Goal: Information Seeking & Learning: Learn about a topic

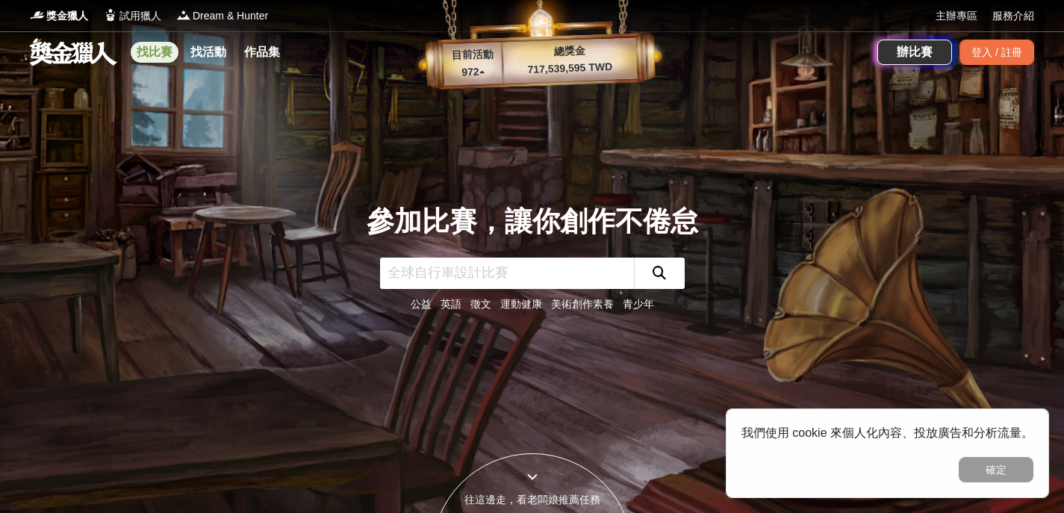
click at [156, 54] on link "找比賽" at bounding box center [155, 52] width 48 height 21
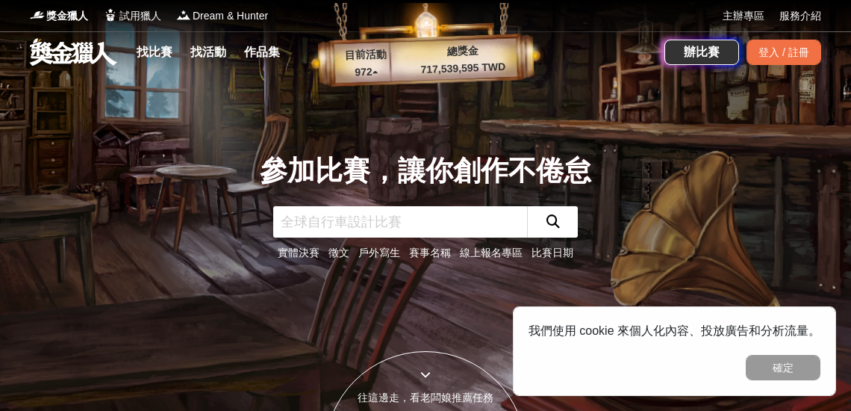
drag, startPoint x: 167, startPoint y: 0, endPoint x: 161, endPoint y: 276, distance: 275.6
click at [161, 276] on div "參加比賽，讓你創作不倦怠 實體決賽 徵文 戶外寫生 賽事名稱 線上報名專區 比賽日期" at bounding box center [425, 205] width 717 height 411
click at [155, 53] on link "找比賽" at bounding box center [155, 52] width 48 height 21
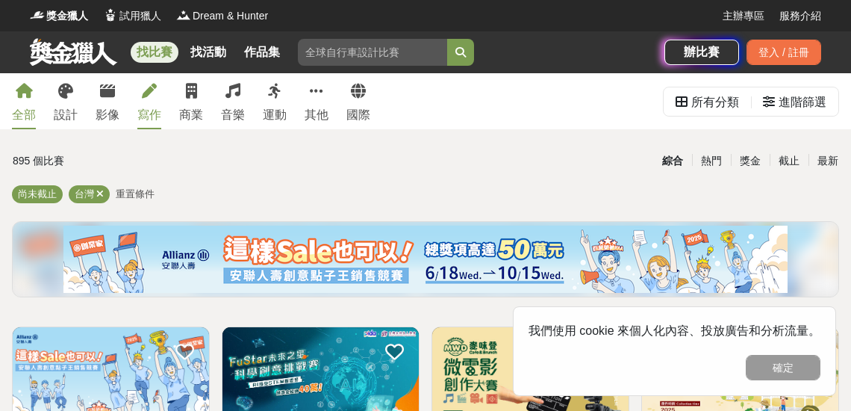
click at [158, 115] on div "寫作" at bounding box center [149, 115] width 24 height 18
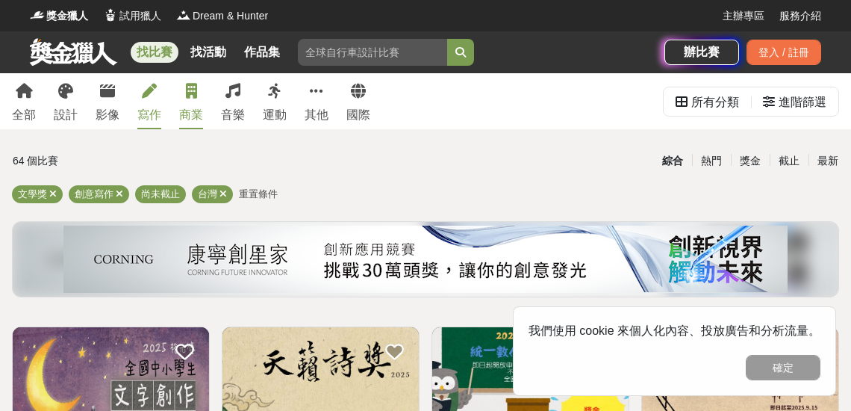
click at [197, 115] on div "商業" at bounding box center [191, 115] width 24 height 18
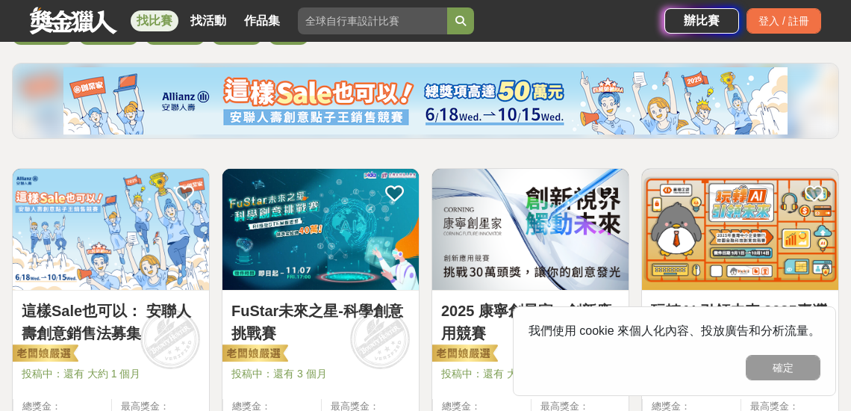
scroll to position [179, 0]
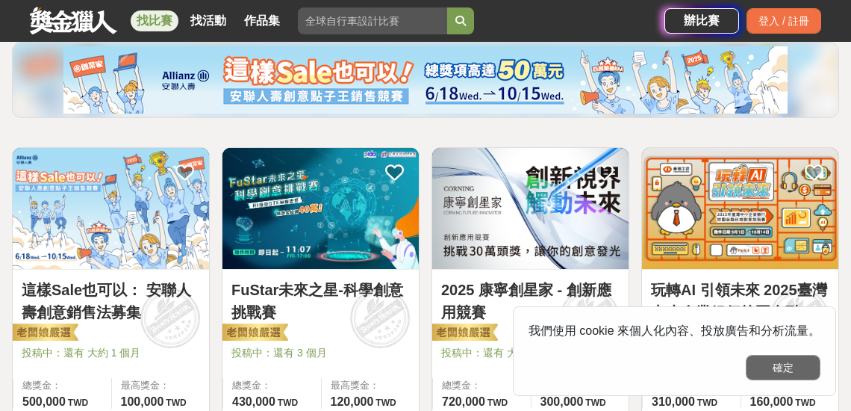
click at [782, 370] on button "確定" at bounding box center [783, 367] width 75 height 25
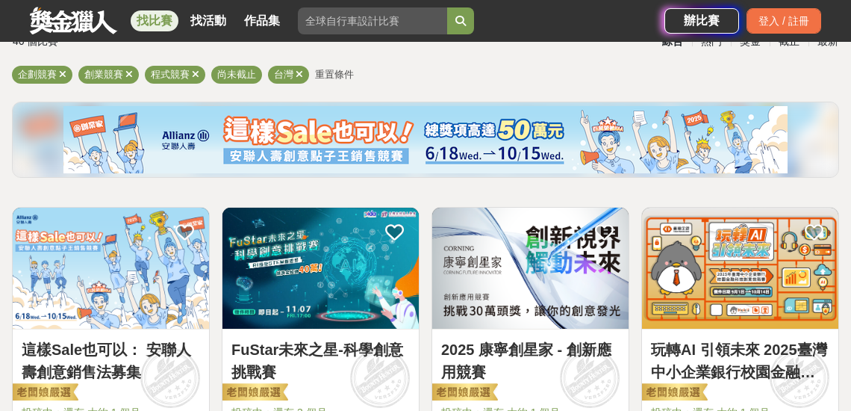
scroll to position [0, 0]
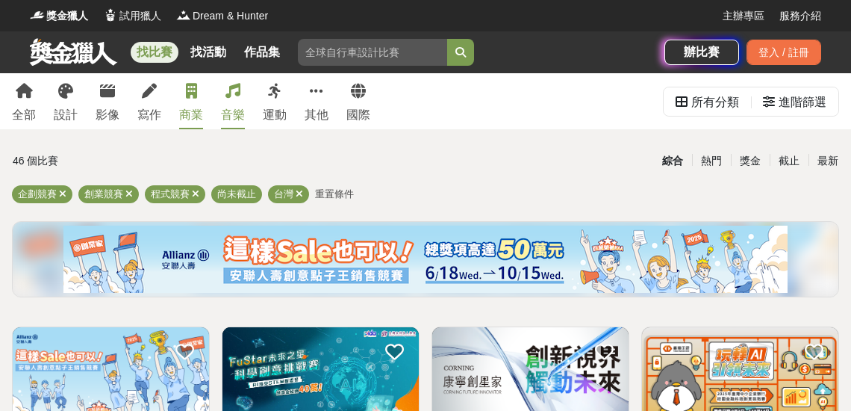
click at [227, 109] on div "音樂" at bounding box center [233, 115] width 24 height 18
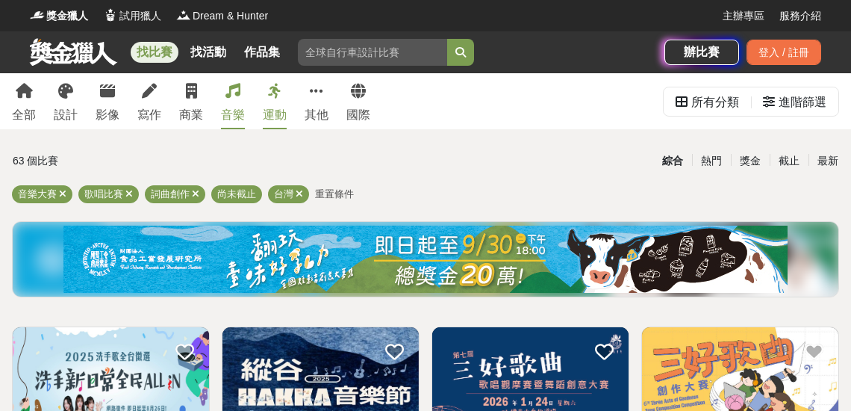
click at [284, 117] on div "運動" at bounding box center [275, 115] width 24 height 18
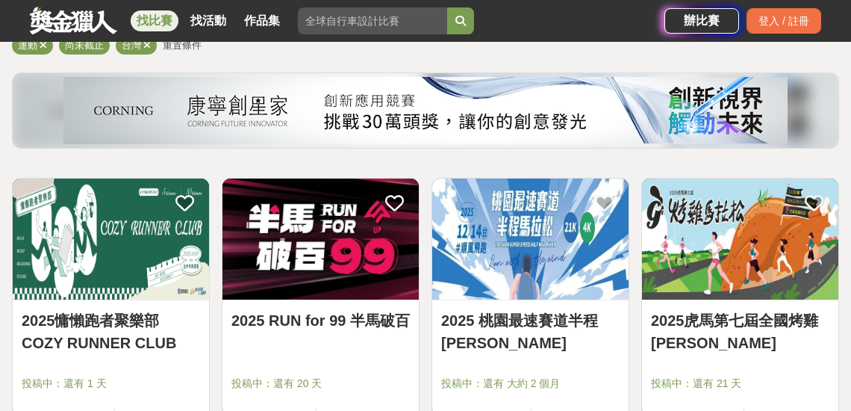
scroll to position [179, 0]
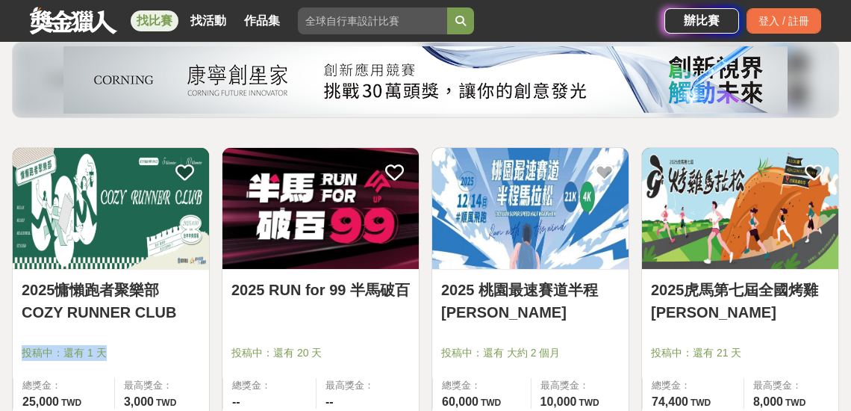
drag, startPoint x: 120, startPoint y: 355, endPoint x: 18, endPoint y: 358, distance: 102.3
click at [18, 358] on div "2025慵懶跑者聚樂部 COZY RUNNER CLUB 投稿中：還有 1 天 總獎金： 25,000 25,000 TWD 最高獎金： 3,000 TWD" at bounding box center [111, 344] width 196 height 148
click at [158, 349] on span "投稿中：還有 1 天" at bounding box center [111, 353] width 178 height 16
drag, startPoint x: 334, startPoint y: 354, endPoint x: 231, endPoint y: 358, distance: 103.9
click at [231, 358] on span "投稿中：還有 20 天" at bounding box center [320, 353] width 178 height 16
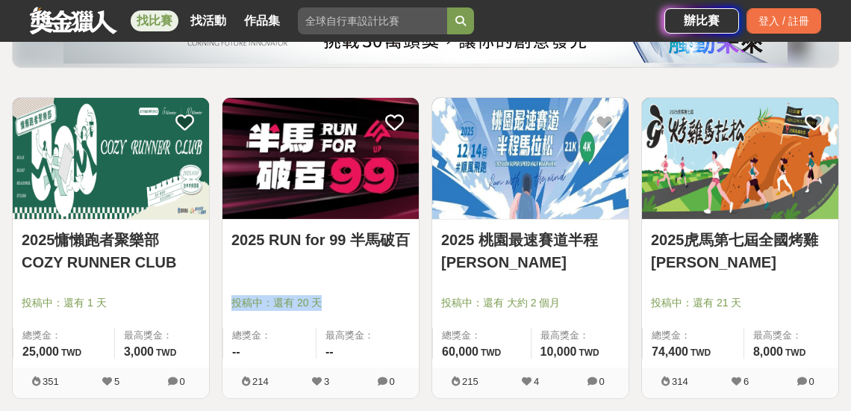
scroll to position [299, 0]
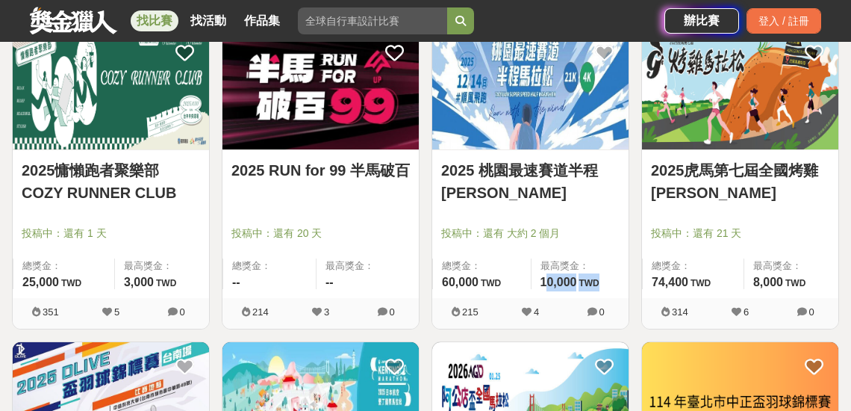
drag, startPoint x: 544, startPoint y: 283, endPoint x: 609, endPoint y: 280, distance: 65.8
click at [609, 280] on div "最高獎金： 10,000 TWD" at bounding box center [580, 273] width 99 height 31
click at [185, 278] on div "最高獎金： 3,000 TWD" at bounding box center [161, 273] width 95 height 31
drag, startPoint x: 179, startPoint y: 284, endPoint x: 116, endPoint y: 284, distance: 62.7
click at [116, 284] on div "最高獎金： 3,000 TWD" at bounding box center [161, 273] width 95 height 31
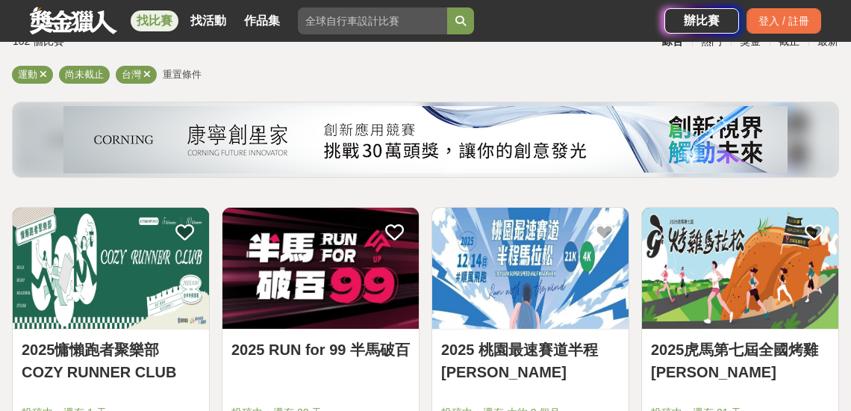
scroll to position [0, 0]
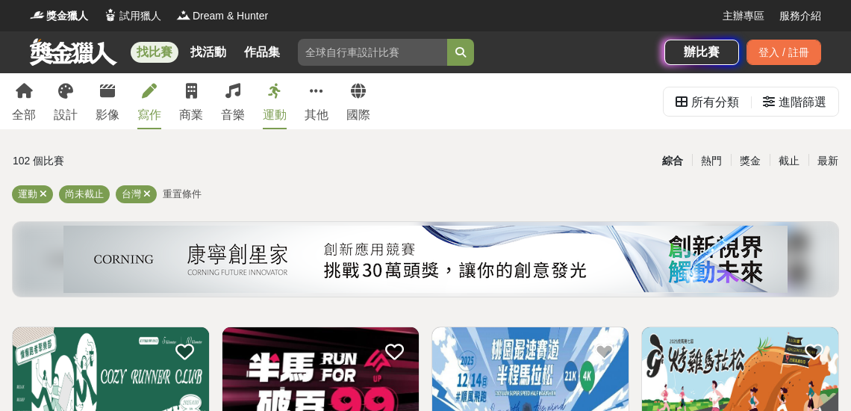
click at [140, 105] on link "寫作" at bounding box center [149, 101] width 24 height 56
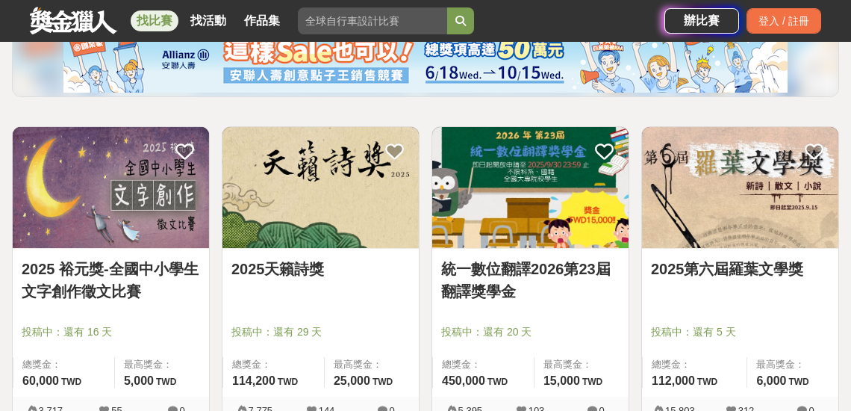
scroll to position [239, 0]
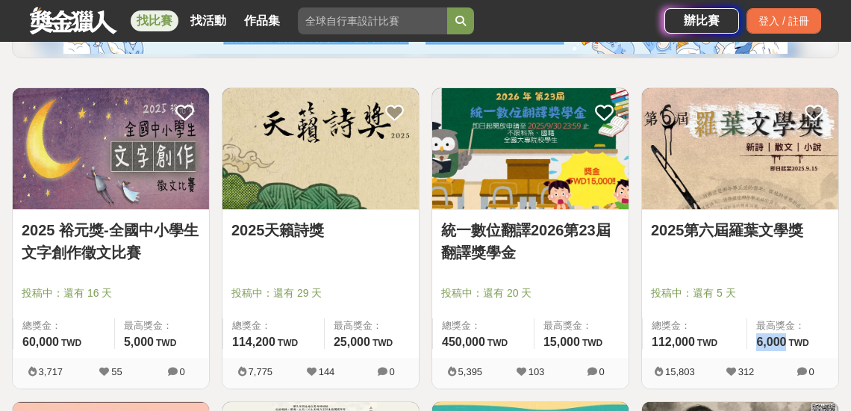
drag, startPoint x: 753, startPoint y: 342, endPoint x: 788, endPoint y: 342, distance: 34.3
click at [788, 342] on div "最高獎金： 6,000 TWD" at bounding box center [793, 333] width 92 height 31
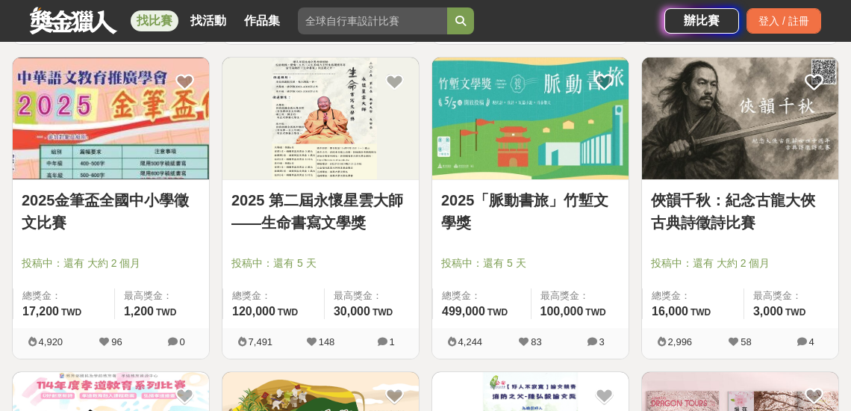
scroll to position [597, 0]
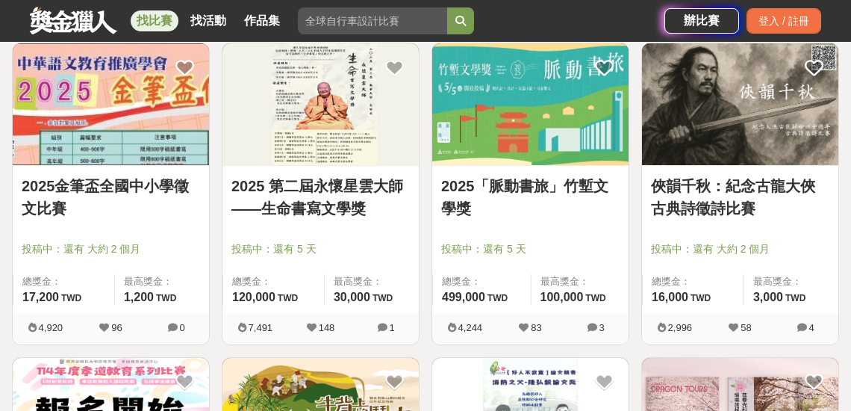
click at [332, 297] on div "最高獎金： 30,000 TWD" at bounding box center [371, 289] width 95 height 31
drag, startPoint x: 332, startPoint y: 297, endPoint x: 369, endPoint y: 299, distance: 37.4
click at [369, 299] on div "最高獎金： 30,000 TWD" at bounding box center [371, 289] width 95 height 31
drag, startPoint x: 346, startPoint y: 253, endPoint x: 225, endPoint y: 246, distance: 121.9
click at [225, 246] on div "2025 第二屆永懷星雲大師——生命書寫文學獎 投稿中：還有 5 天 總獎金： 120,000 120,000 TWD 最高獎金： 30,000 TWD" at bounding box center [320, 240] width 196 height 148
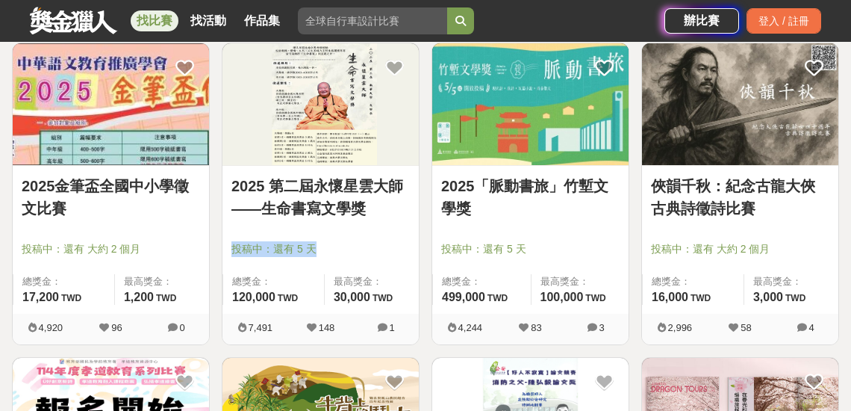
click at [330, 111] on img at bounding box center [320, 103] width 196 height 121
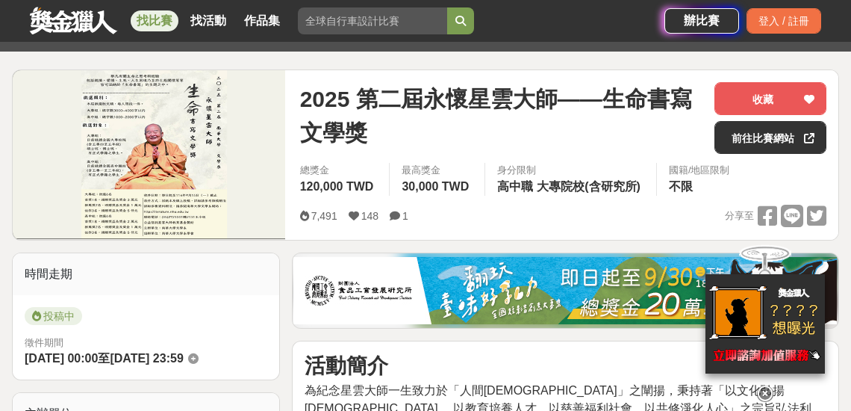
scroll to position [179, 0]
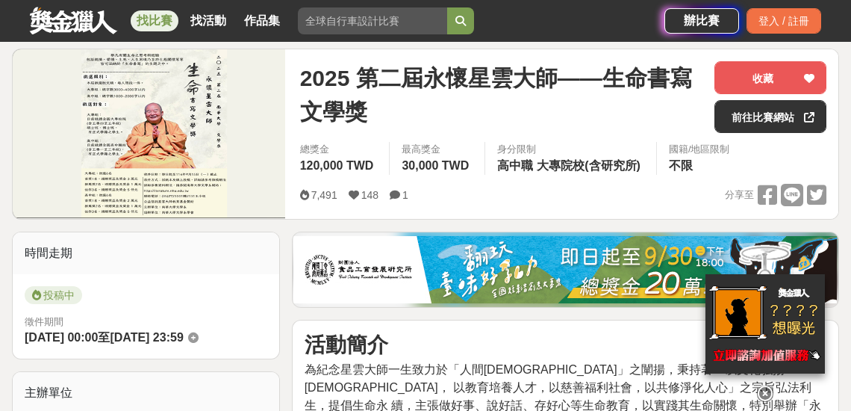
click at [765, 385] on icon at bounding box center [765, 393] width 16 height 16
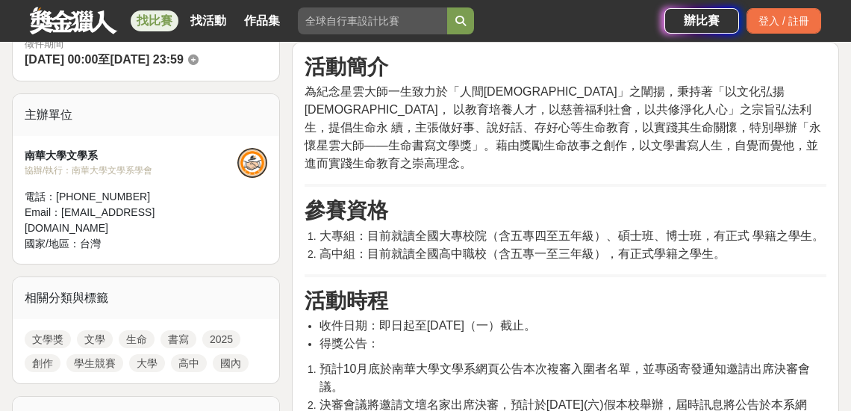
scroll to position [478, 0]
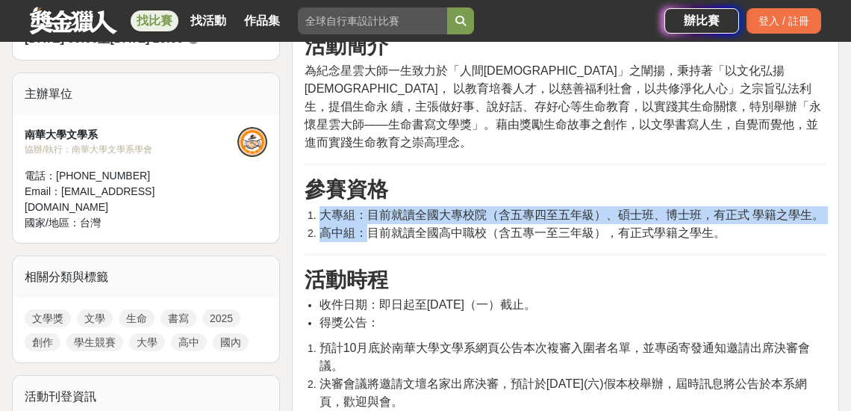
drag, startPoint x: 320, startPoint y: 192, endPoint x: 364, endPoint y: 217, distance: 51.1
click at [364, 217] on ol "大專組：目前就讀全國大專校院（含五專四至五年級）、碩士班、博士班，有正式 學籍之學生。 高中組：目前就讀全國高中職校（含五專一至三年級），有正式學籍之學生。" at bounding box center [566, 224] width 522 height 36
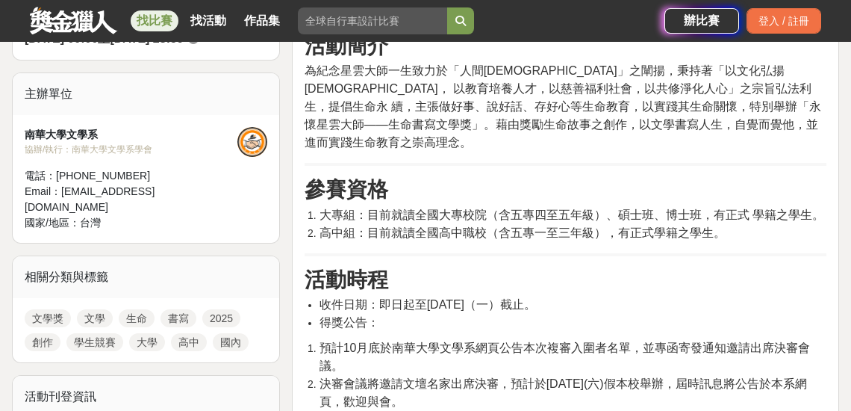
click at [573, 163] on hr at bounding box center [566, 164] width 522 height 3
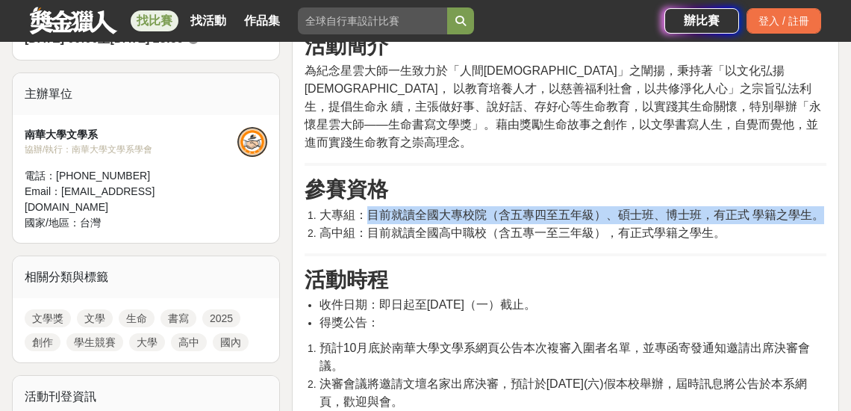
drag, startPoint x: 370, startPoint y: 194, endPoint x: 819, endPoint y: 187, distance: 448.8
click at [819, 206] on li "大專組：目前就讀全國大專校院（含五專四至五年級）、碩士班、博士班，有正式 學籍之學生。" at bounding box center [573, 215] width 507 height 18
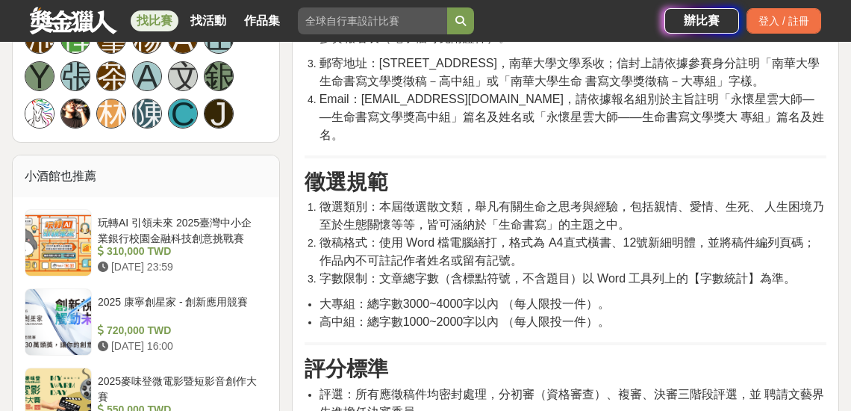
scroll to position [1075, 0]
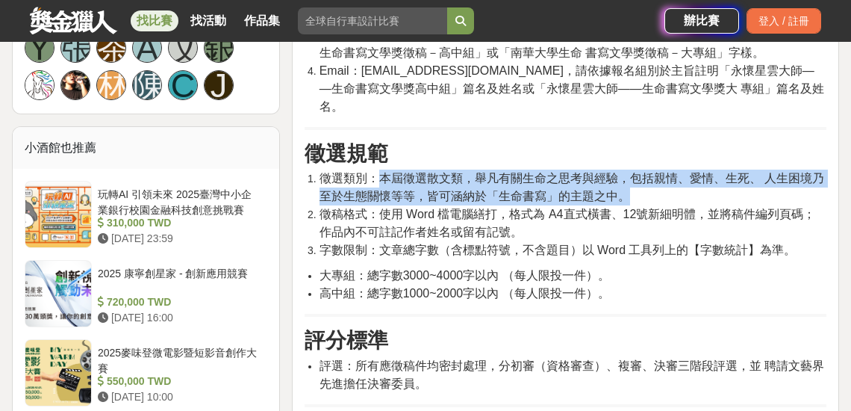
drag, startPoint x: 380, startPoint y: 155, endPoint x: 636, endPoint y: 177, distance: 257.0
click at [636, 177] on li "徵選類別：本屆徵選散文類，舉凡有關生命之思考與經驗，包括親情、愛情、生死、 人生困境乃至於生態關懷等等，皆可涵納於「生命書寫」的主題之中。" at bounding box center [573, 187] width 507 height 36
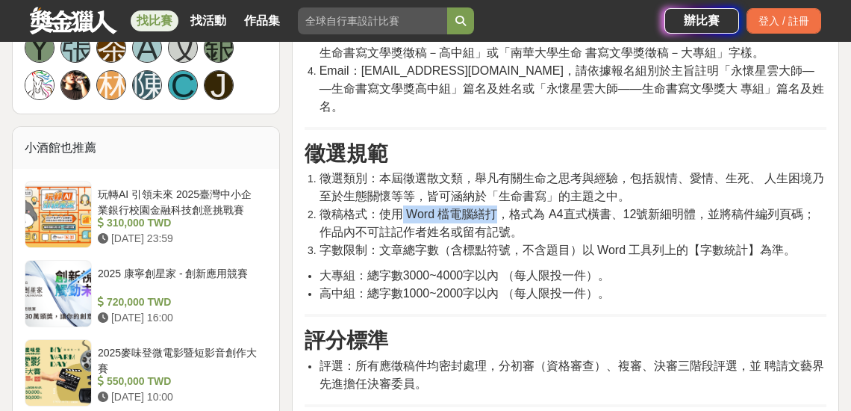
drag, startPoint x: 400, startPoint y: 191, endPoint x: 502, endPoint y: 196, distance: 101.7
click at [502, 208] on span "徵稿格式：使用 Word 檔電腦繕打，格式為 A4直式橫書、12號新細明體，並將稿件編列頁碼；作品內不可註記作者姓名或留有記號。" at bounding box center [568, 223] width 497 height 31
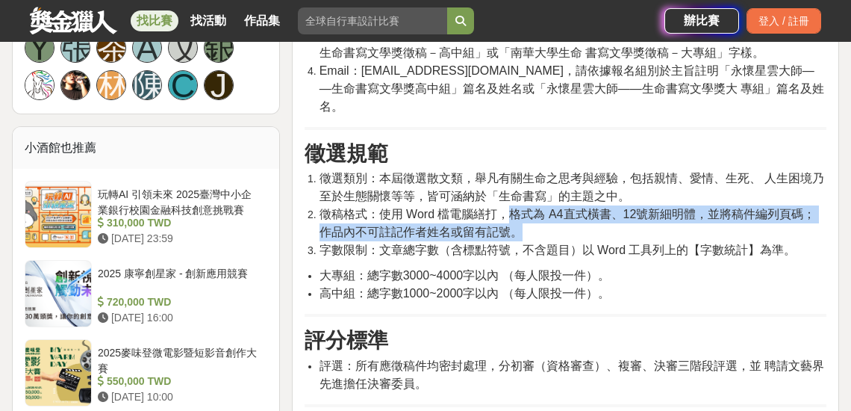
drag, startPoint x: 508, startPoint y: 199, endPoint x: 791, endPoint y: 205, distance: 283.8
click at [791, 205] on li "徵稿格式：使用 Word 檔電腦繕打，格式為 A4直式橫書、12號新細明體，並將稿件編列頁碼；作品內不可註記作者姓名或留有記號。" at bounding box center [573, 223] width 507 height 36
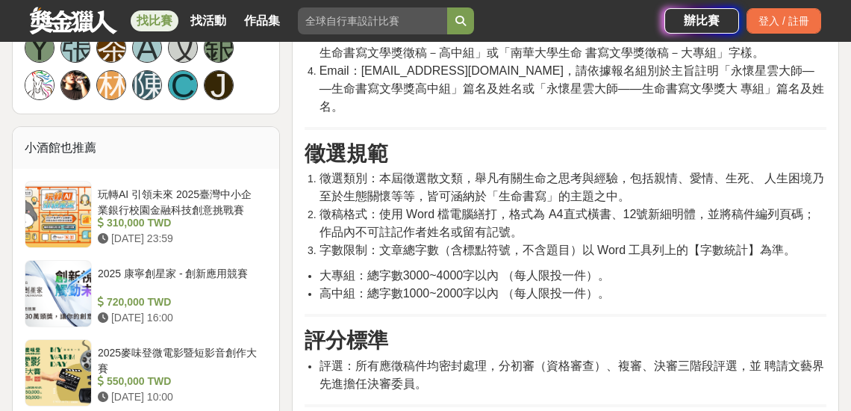
click at [529, 243] on span "字數限制：文章總字數（含標點符號，不含題目）以 Word 工具列上的【字數統計】為準。" at bounding box center [558, 249] width 477 height 13
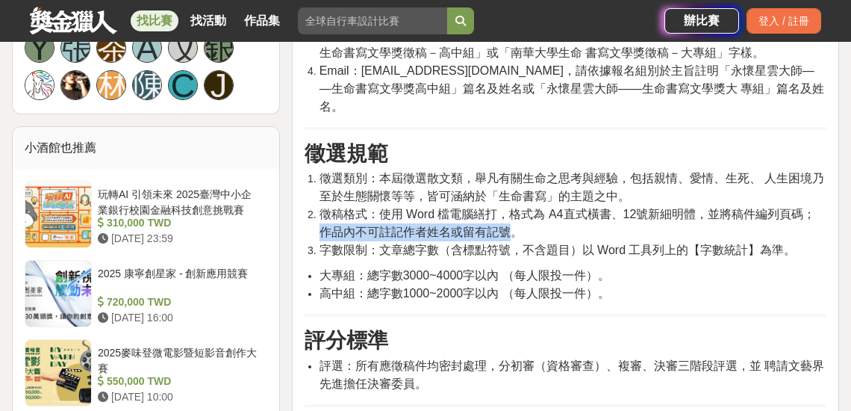
drag, startPoint x: 320, startPoint y: 209, endPoint x: 514, endPoint y: 209, distance: 194.9
click at [514, 209] on span "徵稿格式：使用 Word 檔電腦繕打，格式為 A4直式橫書、12號新細明體，並將稿件編列頁碼；作品內不可註記作者姓名或留有記號。" at bounding box center [568, 223] width 497 height 31
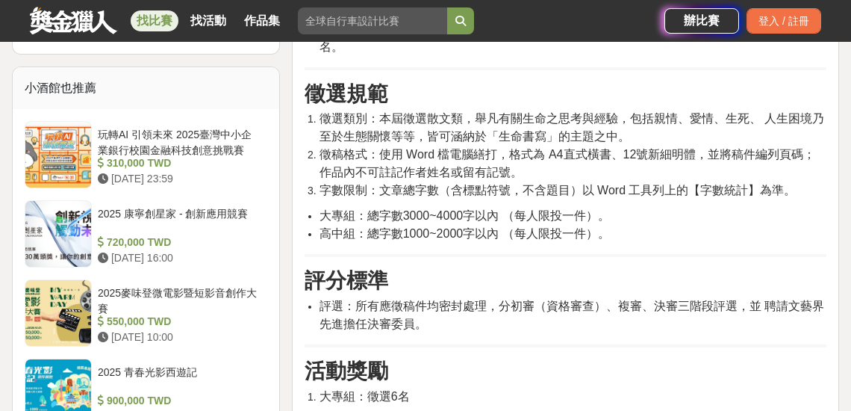
click at [588, 184] on span "字數限制：文章總字數（含標點符號，不含題目）以 Word 工具列上的【字數統計】為準。" at bounding box center [558, 190] width 477 height 13
drag, startPoint x: 399, startPoint y: 195, endPoint x: 500, endPoint y: 193, distance: 100.8
click at [500, 209] on span "大專組：總字數3000~4000字以內 （每人限投一件）。" at bounding box center [465, 215] width 290 height 13
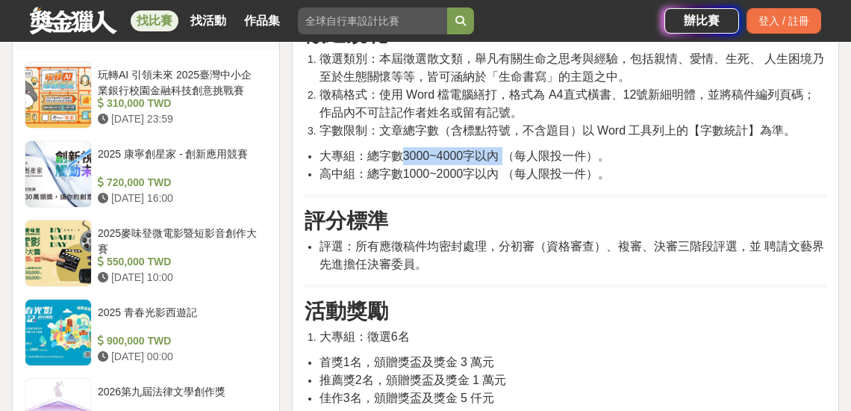
scroll to position [1254, 0]
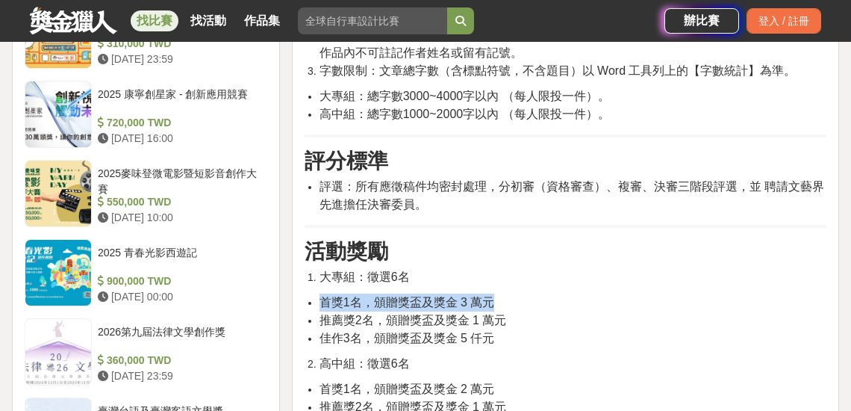
drag, startPoint x: 320, startPoint y: 281, endPoint x: 499, endPoint y: 283, distance: 179.2
click at [499, 293] on li "首獎1名，頒贈獎盃及獎金 3 萬元" at bounding box center [573, 302] width 507 height 18
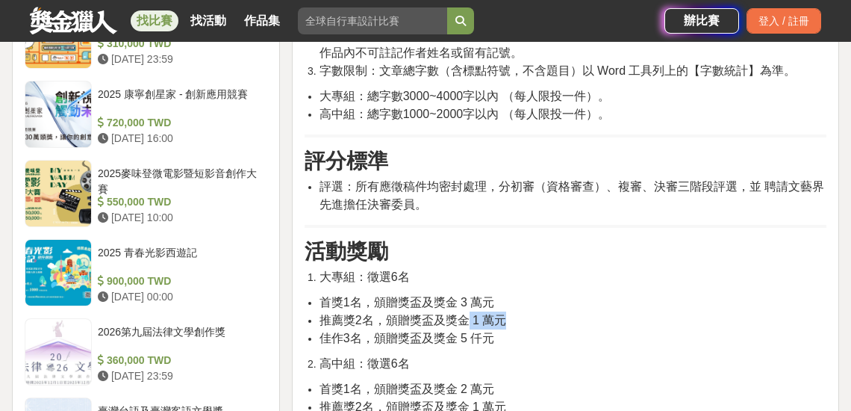
drag, startPoint x: 511, startPoint y: 302, endPoint x: 470, endPoint y: 301, distance: 41.1
click at [470, 311] on li "推薦獎2名，頒贈獎盃及獎金 1 萬元" at bounding box center [573, 320] width 507 height 18
drag, startPoint x: 456, startPoint y: 320, endPoint x: 498, endPoint y: 320, distance: 41.8
click at [498, 329] on li "佳作3名，頒贈獎盃及獎金 5 仟元" at bounding box center [573, 338] width 507 height 18
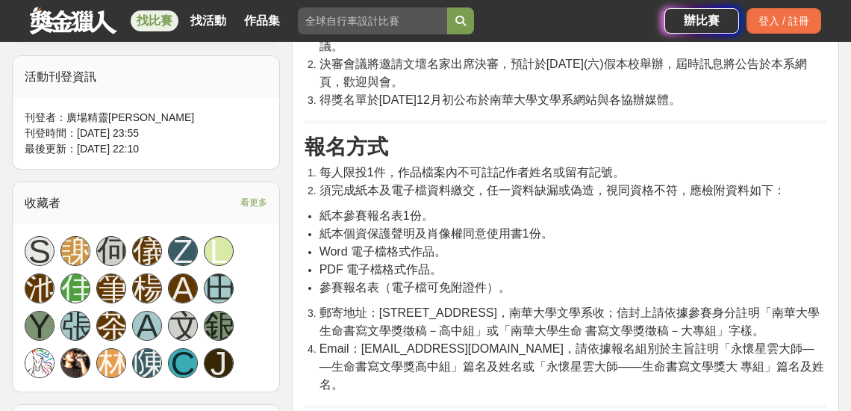
scroll to position [777, 0]
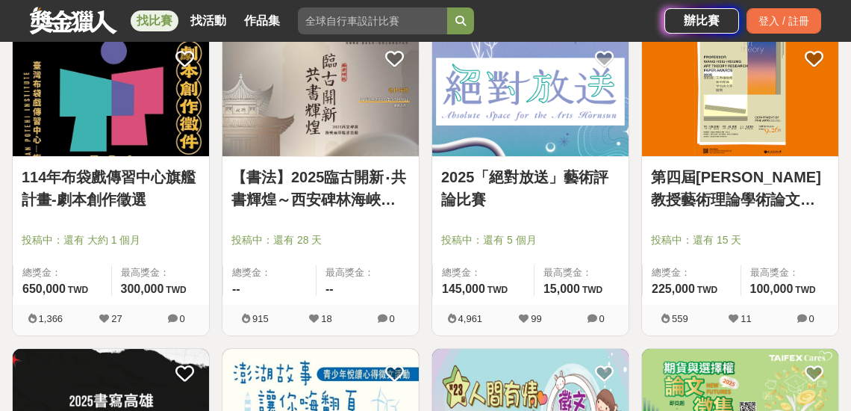
scroll to position [1254, 0]
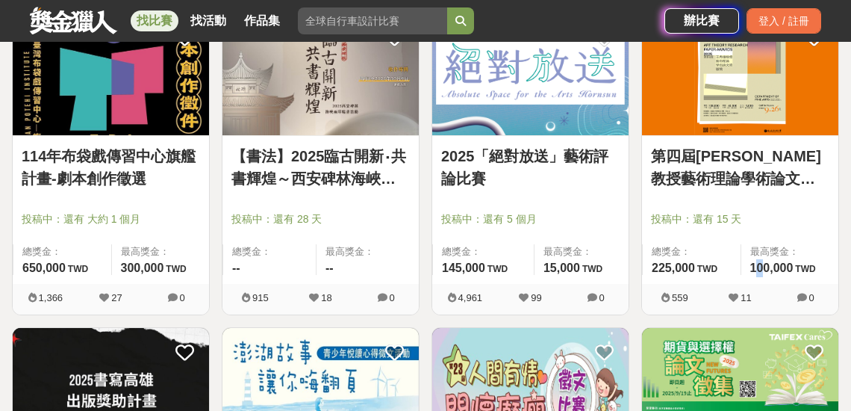
drag, startPoint x: 764, startPoint y: 269, endPoint x: 753, endPoint y: 269, distance: 10.5
click at [753, 269] on span "100,000" at bounding box center [771, 267] width 43 height 13
drag, startPoint x: 117, startPoint y: 269, endPoint x: 133, endPoint y: 266, distance: 16.0
click at [133, 266] on div "最高獎金： 300,000 TWD" at bounding box center [160, 259] width 99 height 31
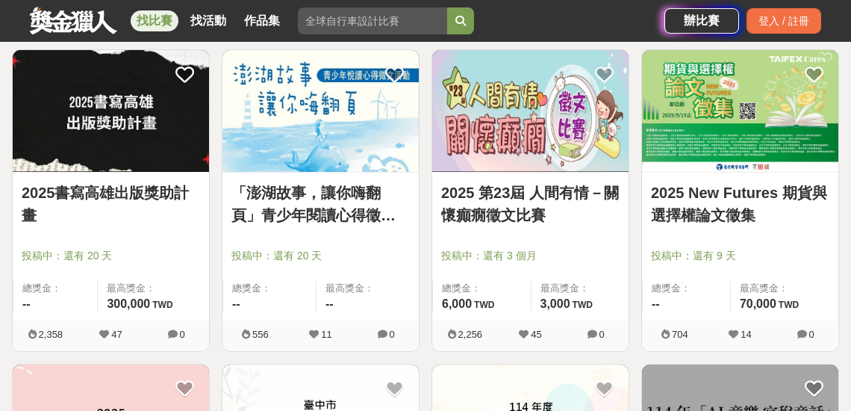
scroll to position [1553, 0]
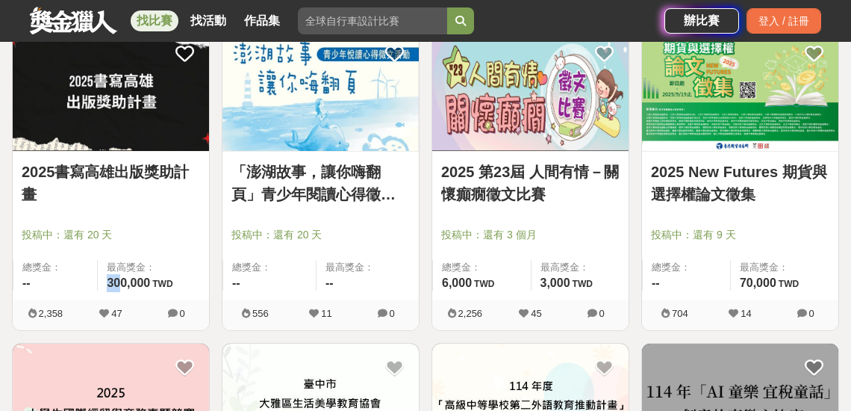
drag, startPoint x: 105, startPoint y: 281, endPoint x: 119, endPoint y: 278, distance: 14.4
click at [119, 278] on div "最高獎金： 300,000 TWD" at bounding box center [153, 275] width 112 height 31
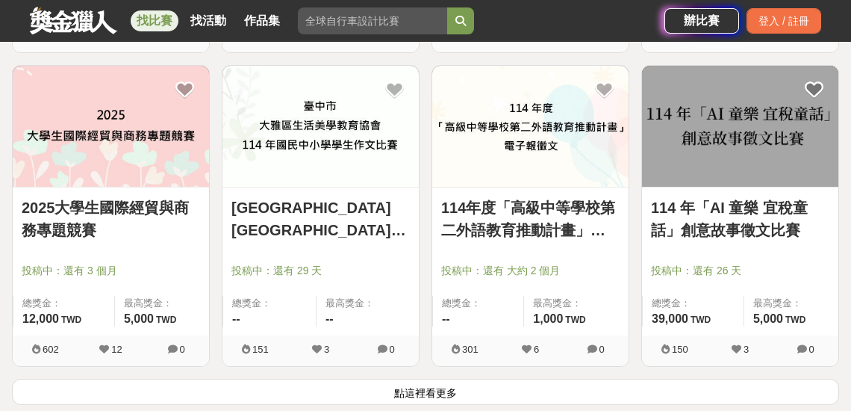
scroll to position [1852, 0]
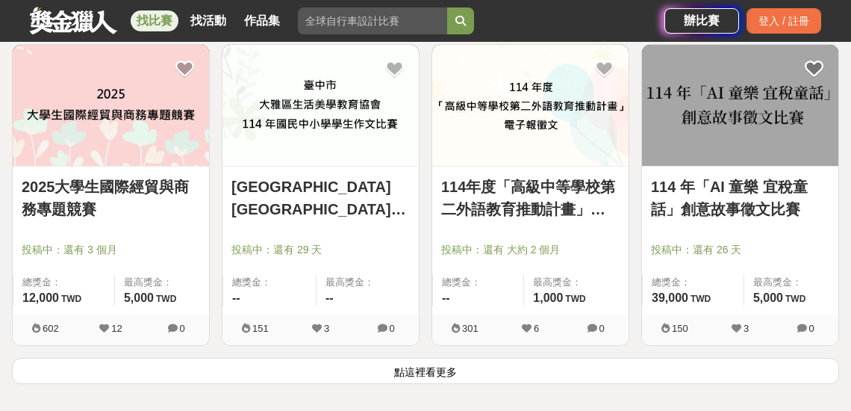
drag, startPoint x: 476, startPoint y: 370, endPoint x: 478, endPoint y: 346, distance: 23.3
click at [476, 370] on button "點這裡看更多" at bounding box center [425, 371] width 827 height 26
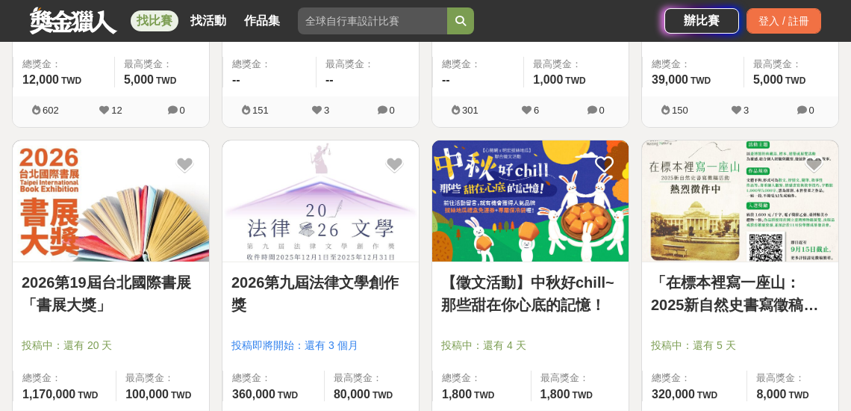
scroll to position [2091, 0]
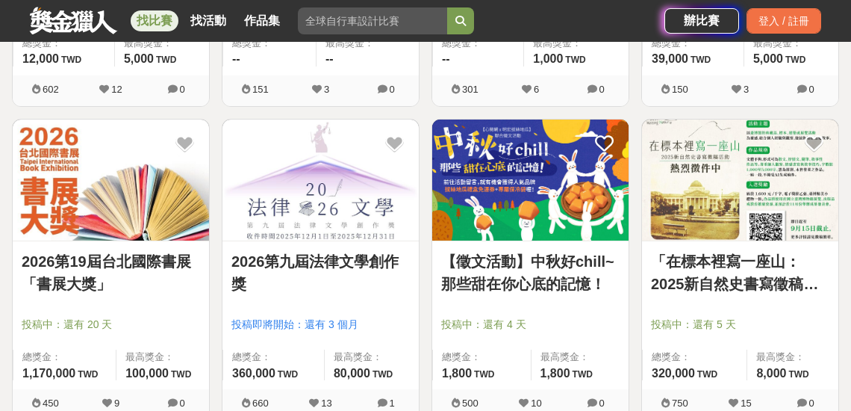
click at [738, 201] on img at bounding box center [740, 179] width 196 height 121
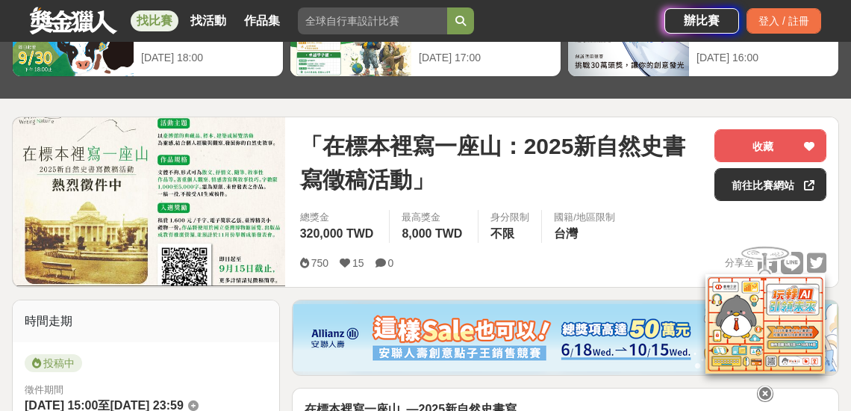
scroll to position [179, 0]
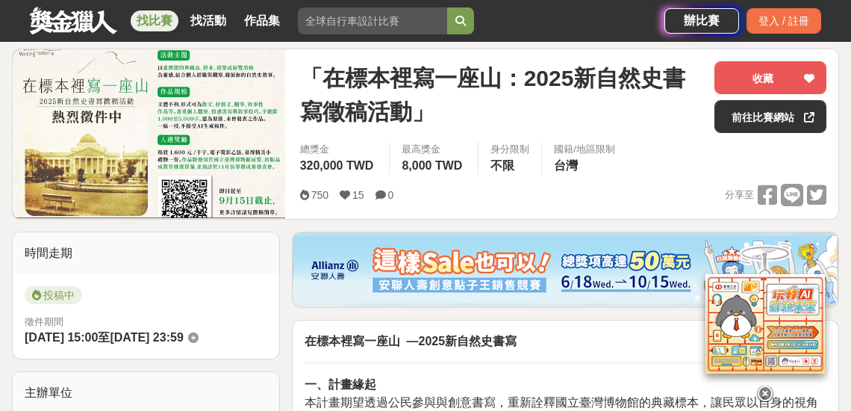
drag, startPoint x: 765, startPoint y: 382, endPoint x: 753, endPoint y: 362, distance: 23.4
click at [765, 385] on icon at bounding box center [765, 393] width 16 height 16
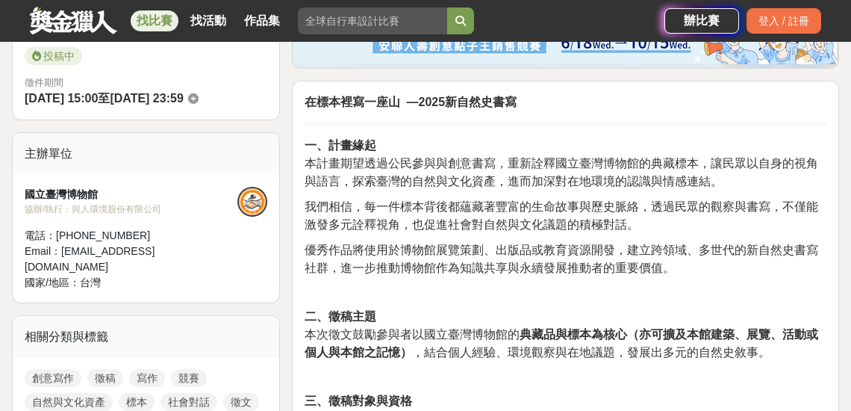
scroll to position [478, 0]
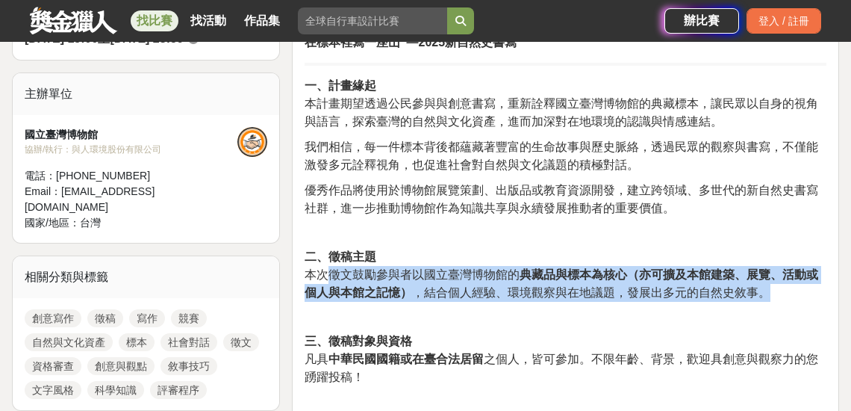
drag, startPoint x: 326, startPoint y: 275, endPoint x: 783, endPoint y: 290, distance: 457.2
click at [783, 290] on p "二、徵稿主題 本次徵文鼓勵參與者以國立臺灣博物館的 典藏品與標本為核心（亦可擴及本館建築、展覽、活動或個人與本館之記憶） ，結合個人經驗、環境觀察與在地議題，…" at bounding box center [566, 275] width 522 height 54
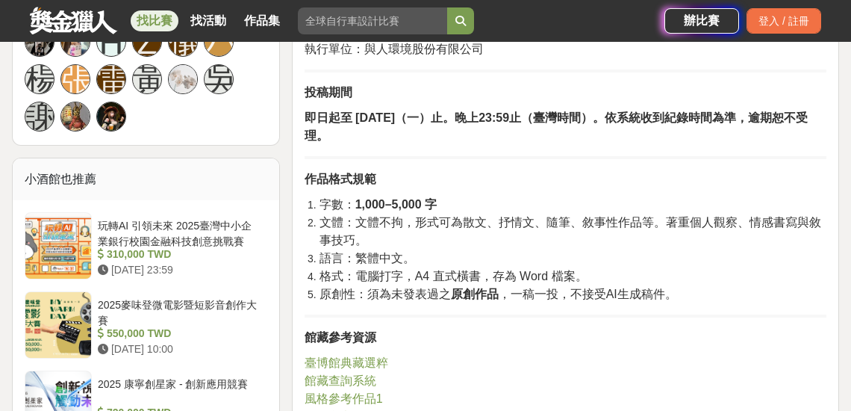
scroll to position [1075, 0]
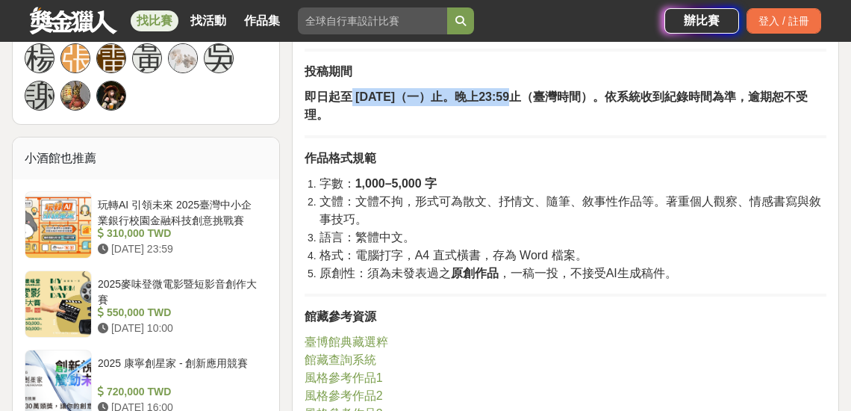
drag, startPoint x: 351, startPoint y: 95, endPoint x: 491, endPoint y: 95, distance: 139.6
click at [491, 95] on strong "即日起至 2025 年 9 月 15 日（一）止。晚上23:59止（臺灣時間）。依系統收到紀錄時間為準，逾期恕不受理。" at bounding box center [556, 105] width 503 height 31
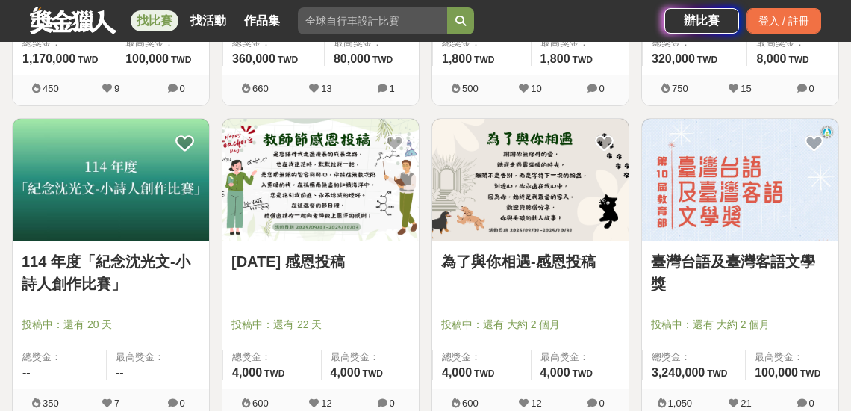
scroll to position [2449, 0]
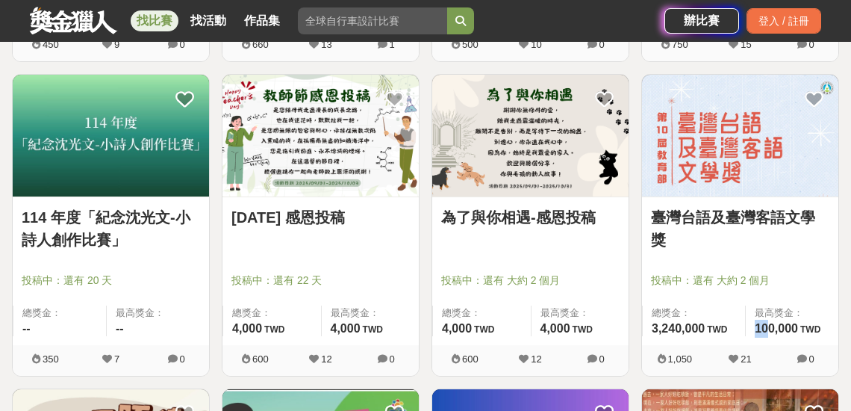
drag, startPoint x: 753, startPoint y: 327, endPoint x: 767, endPoint y: 327, distance: 14.2
click at [767, 327] on div "最高獎金： 100,000 TWD" at bounding box center [791, 320] width 93 height 31
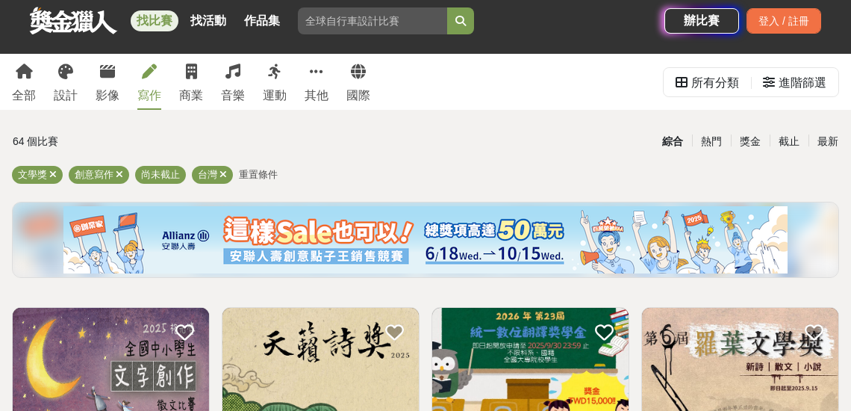
scroll to position [0, 0]
